Goal: Information Seeking & Learning: Learn about a topic

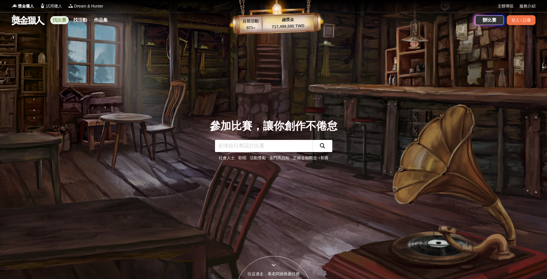
click at [59, 19] on link "找比賽" at bounding box center [59, 20] width 18 height 8
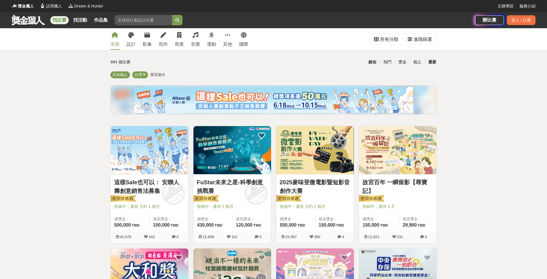
click at [433, 60] on div "最新" at bounding box center [432, 62] width 15 height 10
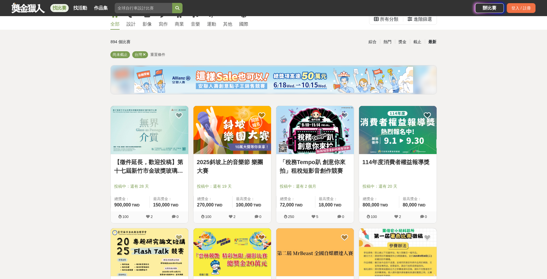
scroll to position [58, 0]
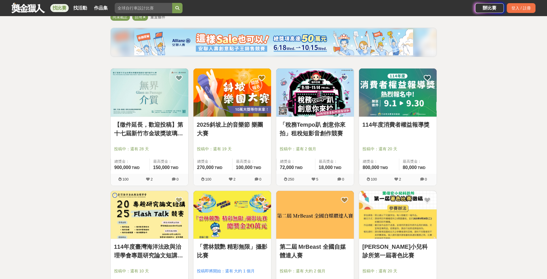
click at [407, 127] on link "114年度消費者權益報導獎" at bounding box center [398, 124] width 71 height 9
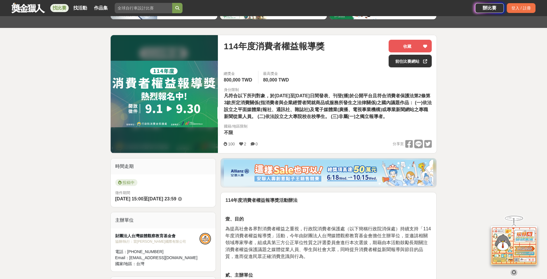
scroll to position [201, 0]
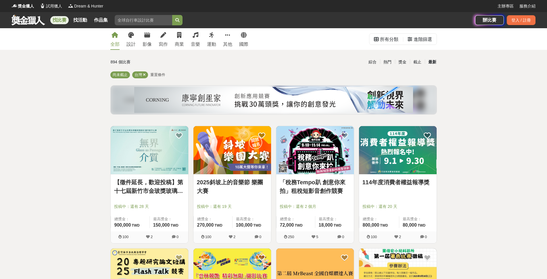
click at [157, 184] on link "【徵件延長，歡迎投稿】第十七屆新竹市金玻獎玻璃藝術暨設計應用創作比賽" at bounding box center [149, 186] width 71 height 17
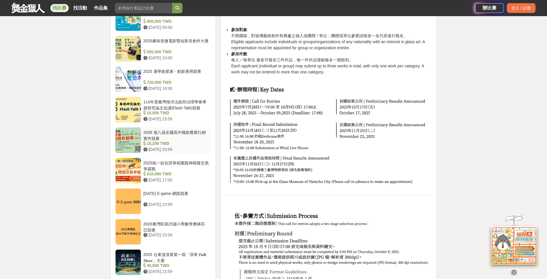
scroll to position [604, 0]
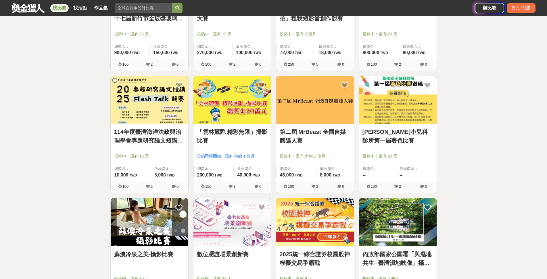
scroll to position [173, 0]
click at [378, 135] on link "[PERSON_NAME]小兒科診所第一屆著色比賽" at bounding box center [398, 135] width 71 height 17
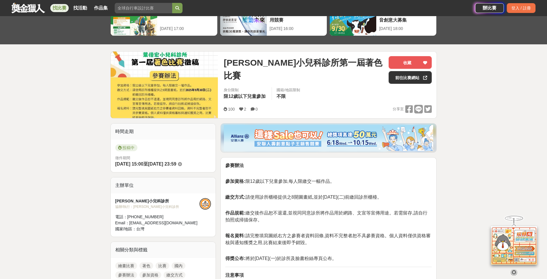
scroll to position [29, 0]
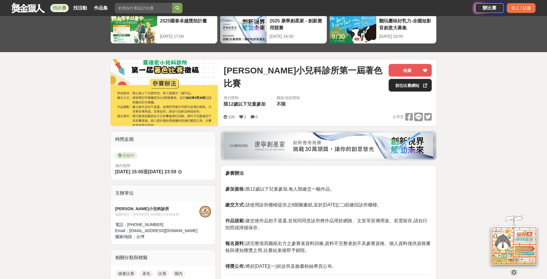
click at [413, 88] on link "前往比賽網站" at bounding box center [410, 85] width 43 height 13
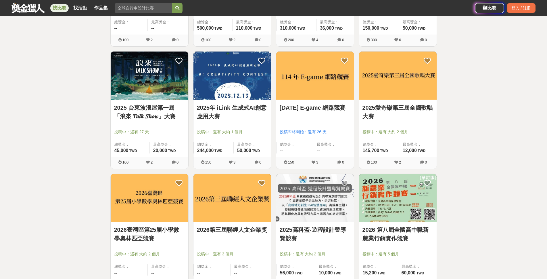
scroll to position [460, 0]
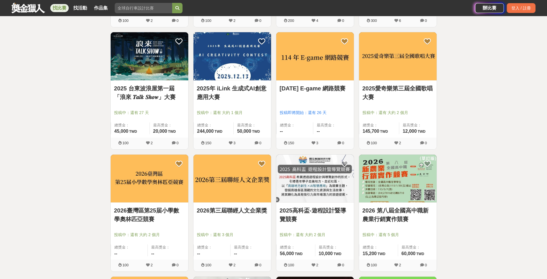
click at [222, 87] on link "2025年 iLink 生成式AI創意應用大賽" at bounding box center [232, 92] width 71 height 17
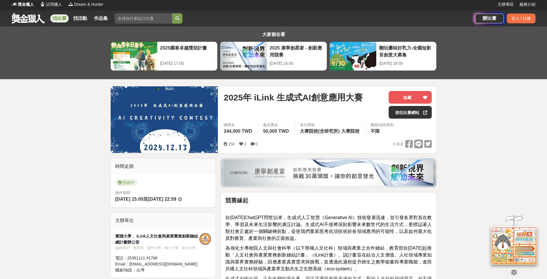
scroll to position [29, 0]
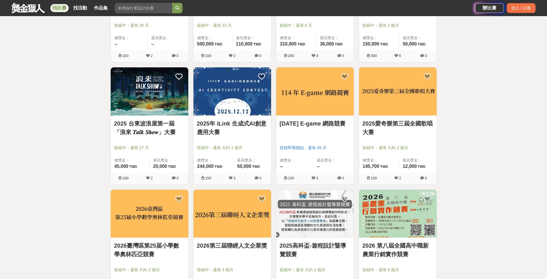
scroll to position [460, 0]
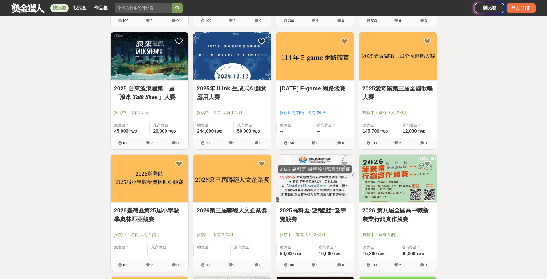
click at [315, 87] on link "[DATE] E-game 網路競賽" at bounding box center [315, 88] width 71 height 9
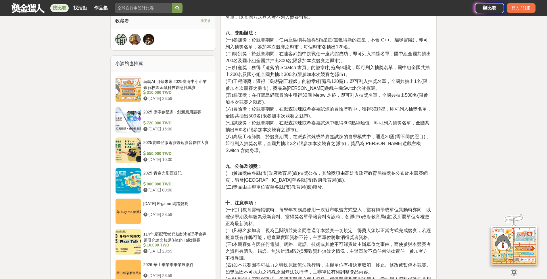
scroll to position [349, 0]
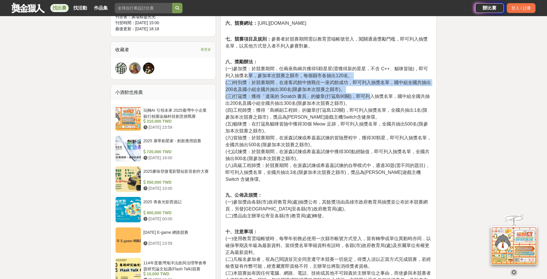
drag, startPoint x: 248, startPoint y: 76, endPoint x: 372, endPoint y: 97, distance: 125.5
click at [372, 97] on p "八、獎勵辦法： (一)參加獎：於競賽期間，任兩座島嶼共獲得5顆星星(需獲得新的星星，不含 C++、貓咪冒險)，即可列入抽獎名單，參加本次競賽之縣市，每個縣市各…" at bounding box center [328, 123] width 206 height 130
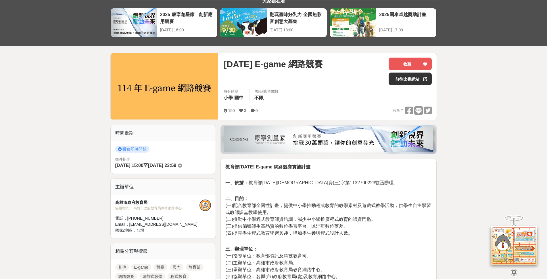
scroll to position [0, 0]
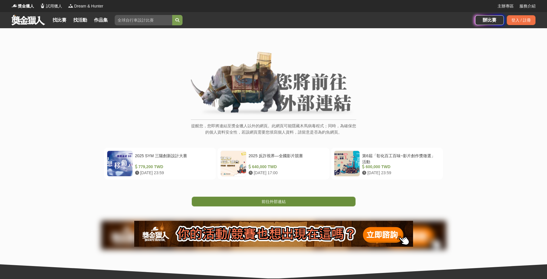
click at [277, 202] on span "前往外部連結" at bounding box center [274, 201] width 24 height 5
